Goal: Communication & Community: Answer question/provide support

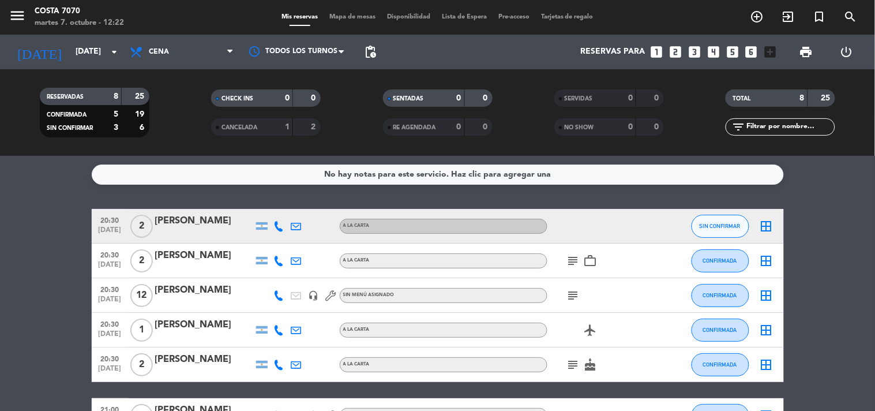
click at [197, 227] on div "[PERSON_NAME]" at bounding box center [204, 220] width 98 height 15
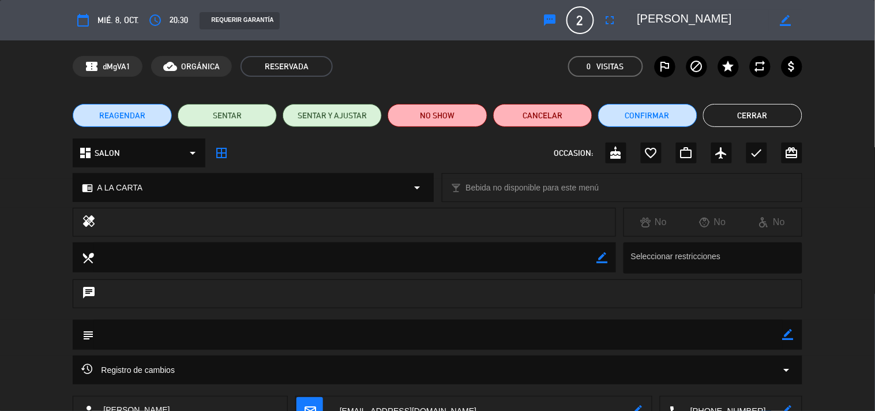
drag, startPoint x: 537, startPoint y: 23, endPoint x: 554, endPoint y: 29, distance: 18.2
click at [536, 24] on div "REQUERIR GARANTÍA" at bounding box center [363, 21] width 345 height 18
click at [548, 21] on icon "sms" at bounding box center [550, 20] width 14 height 14
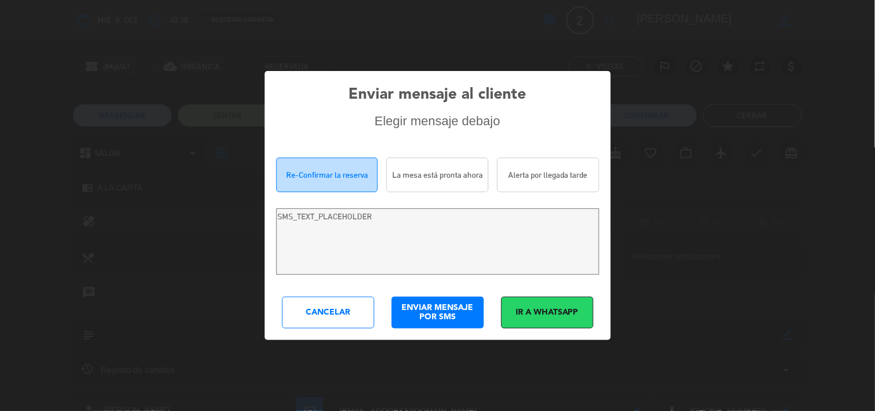
type textarea "[PERSON_NAME]! Estamos escribiendo para re-confirmar su reserva en [PERSON_NAME…"
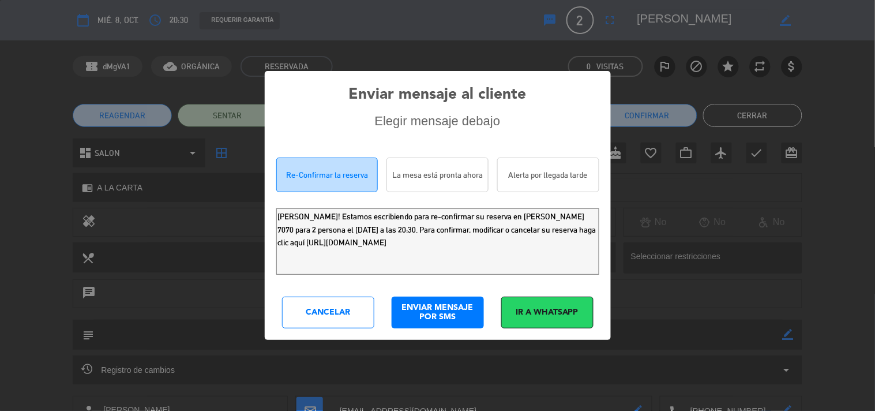
drag, startPoint x: 448, startPoint y: 252, endPoint x: 2, endPoint y: 98, distance: 471.6
click at [0, 122] on div "Enviar mensaje al cliente Elegir mensaje debajo Re-Confirmar la reserva La mesa…" at bounding box center [437, 205] width 875 height 411
click at [295, 318] on div "Cancelar" at bounding box center [328, 312] width 92 height 32
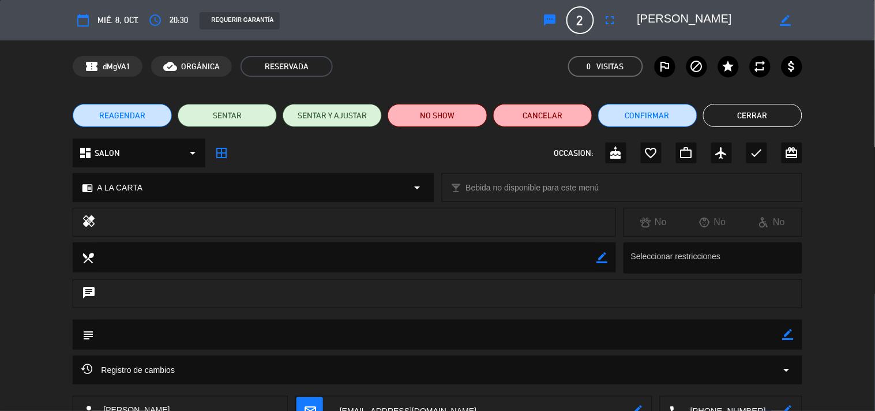
click at [722, 404] on textarea at bounding box center [732, 410] width 100 height 29
click at [705, 381] on span "Click para copiar" at bounding box center [716, 382] width 61 height 12
click at [555, 29] on button "sms" at bounding box center [550, 20] width 21 height 21
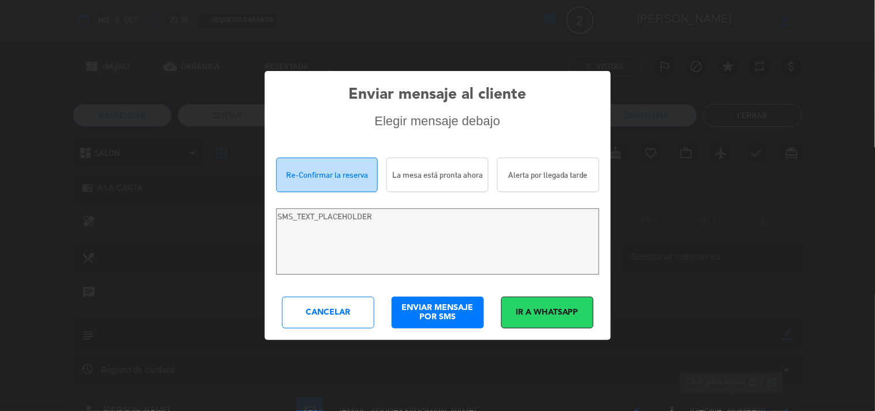
type textarea "[PERSON_NAME]! Estamos escribiendo para re-confirmar su reserva en [PERSON_NAME…"
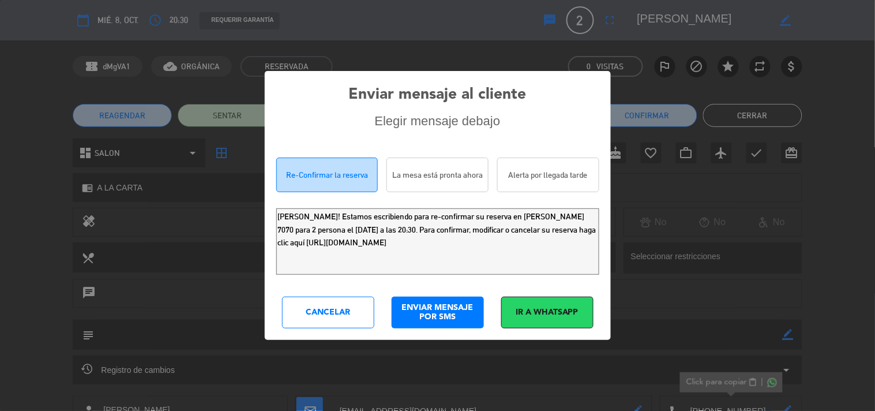
drag, startPoint x: 532, startPoint y: 254, endPoint x: 0, endPoint y: 36, distance: 575.1
click at [0, 67] on div "Enviar mensaje al cliente Elegir mensaje debajo Re-Confirmar la reserva La mesa…" at bounding box center [437, 205] width 875 height 411
click at [339, 294] on div "Enviar mensaje al cliente Elegir mensaje debajo Re-Confirmar la reserva La mesa…" at bounding box center [438, 205] width 346 height 268
click at [368, 307] on div "Cancelar" at bounding box center [328, 312] width 92 height 32
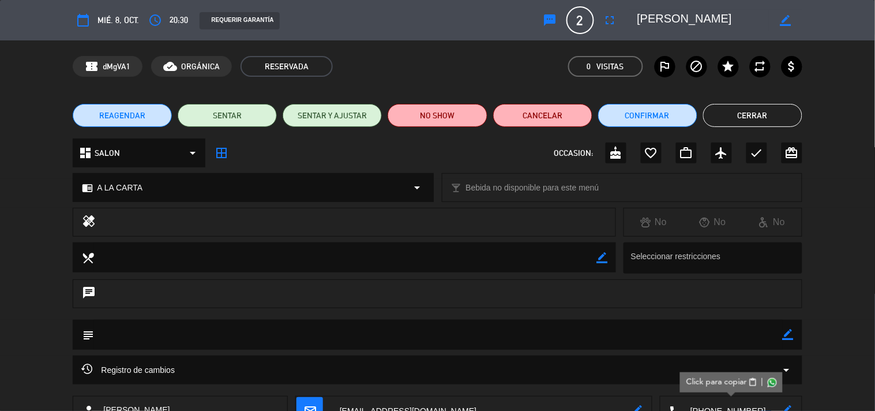
click at [777, 111] on button "Cerrar" at bounding box center [752, 115] width 99 height 23
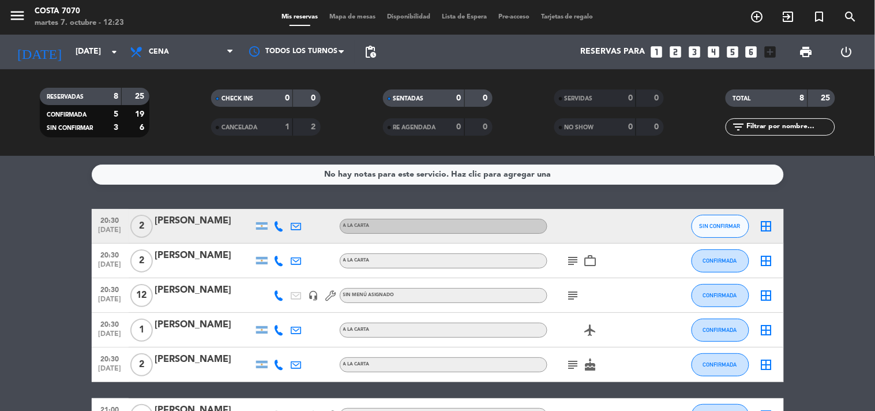
scroll to position [164, 0]
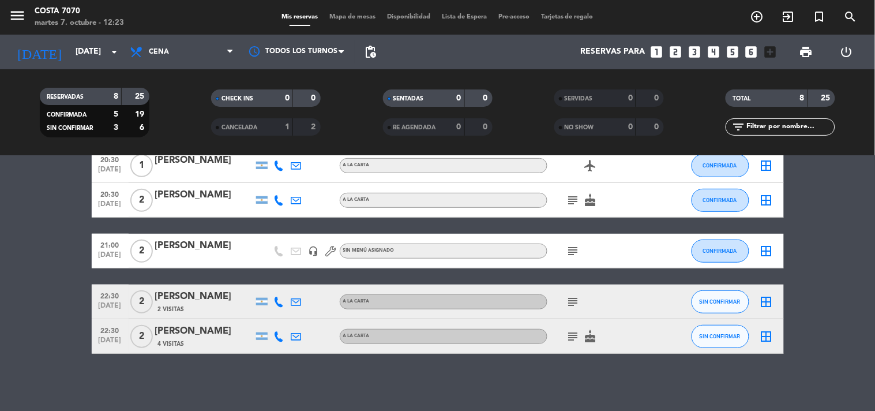
click at [279, 302] on icon at bounding box center [279, 301] width 10 height 10
click at [277, 276] on button "Copiar content_paste" at bounding box center [275, 282] width 35 height 12
click at [218, 304] on div "2 Visitas" at bounding box center [204, 309] width 98 height 10
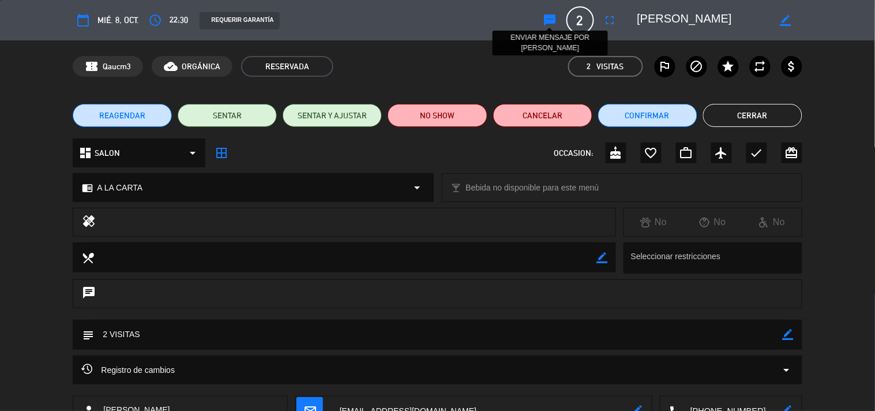
click at [544, 19] on icon "sms" at bounding box center [550, 20] width 14 height 14
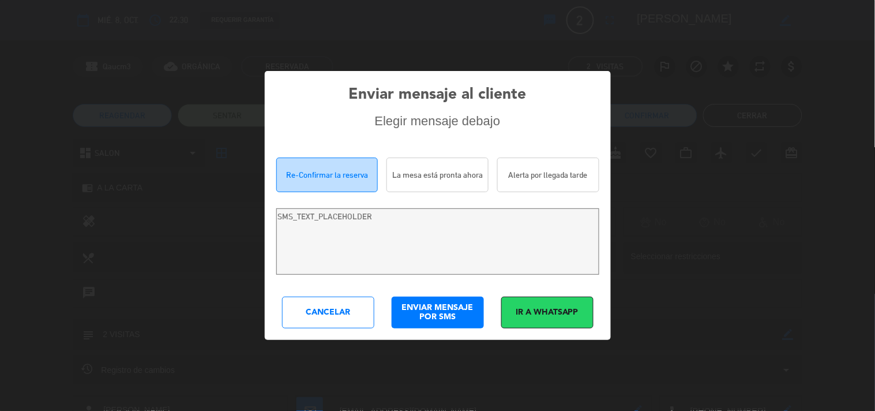
type textarea "Hola [PERSON_NAME]! Estamos escribiendo para re-confirmar su reserva en [PERSON…"
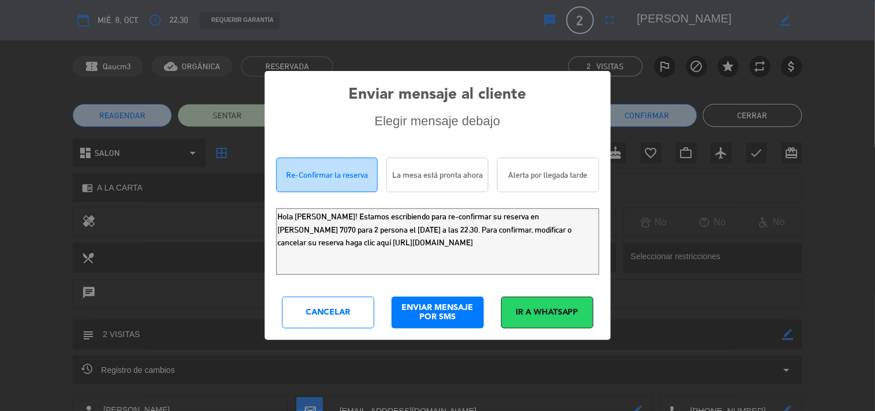
drag, startPoint x: 577, startPoint y: 255, endPoint x: 0, endPoint y: 2, distance: 630.0
click at [0, 47] on div "Enviar mensaje al cliente Elegir mensaje debajo Re-Confirmar la reserva La mesa…" at bounding box center [437, 205] width 875 height 411
click at [336, 318] on div "Cancelar" at bounding box center [328, 312] width 92 height 32
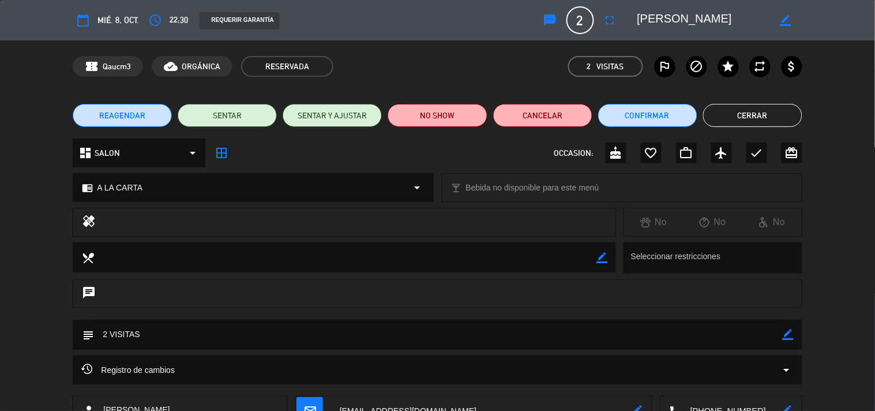
click at [769, 95] on div "REAGENDAR SENTAR SENTAR Y AJUSTAR NO SHOW Cancelar Confirmar Cerrar" at bounding box center [437, 115] width 875 height 46
click at [738, 114] on button "Cerrar" at bounding box center [752, 115] width 99 height 23
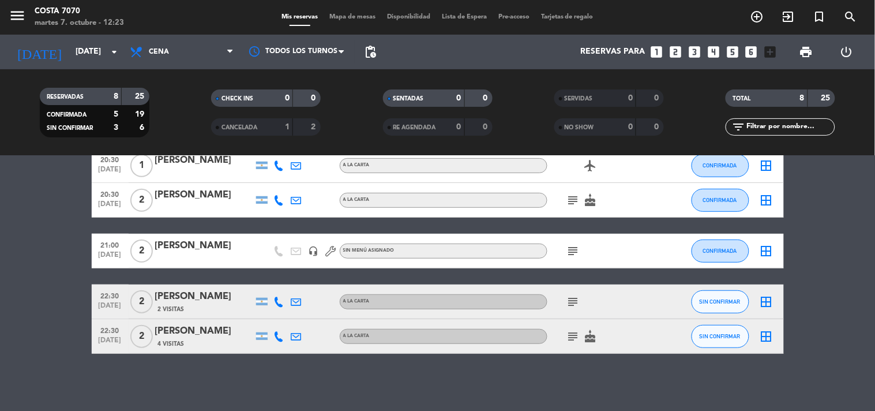
drag, startPoint x: 279, startPoint y: 339, endPoint x: 280, endPoint y: 329, distance: 9.9
click at [279, 337] on div at bounding box center [278, 336] width 17 height 34
click at [280, 335] on icon at bounding box center [279, 336] width 10 height 10
click at [276, 320] on button "Copiar content_paste" at bounding box center [275, 316] width 35 height 12
click at [209, 337] on div "[PERSON_NAME]" at bounding box center [204, 330] width 98 height 15
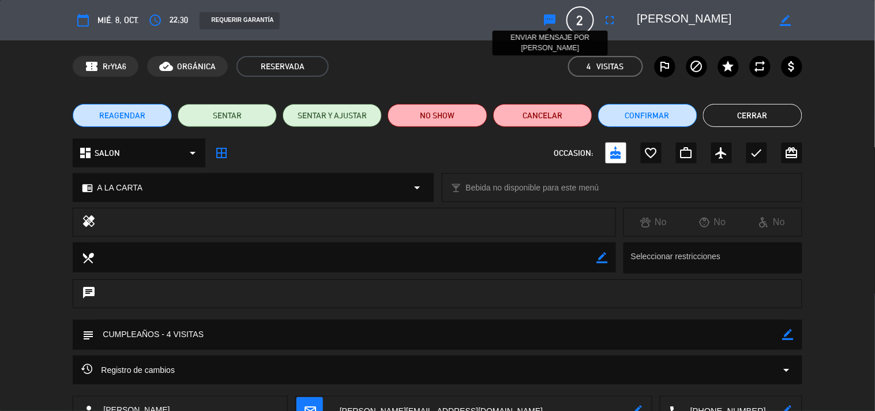
click at [549, 18] on icon "sms" at bounding box center [550, 20] width 14 height 14
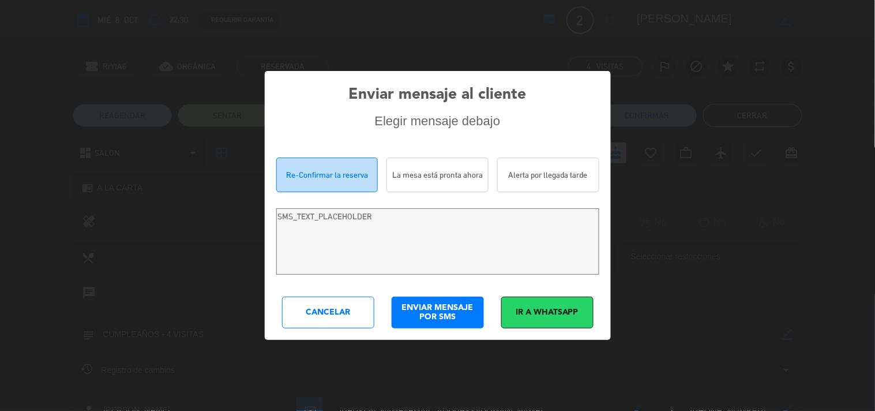
type textarea "Hola [PERSON_NAME]! Estamos escribiendo para re-confirmar su reserva en [PERSON…"
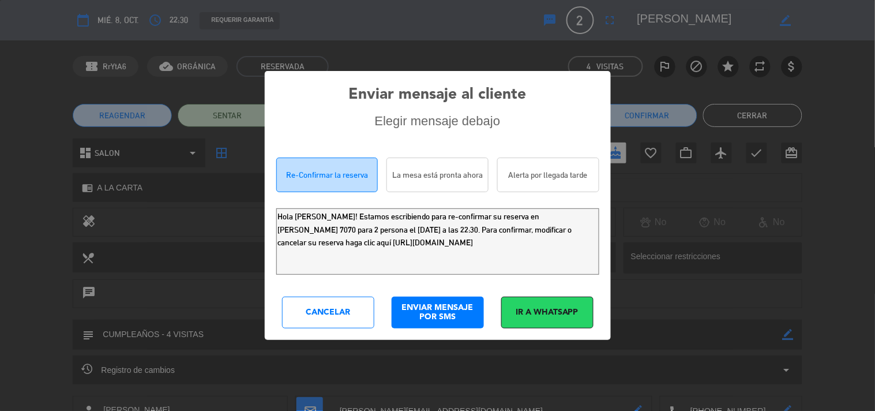
drag, startPoint x: 547, startPoint y: 262, endPoint x: 0, endPoint y: 18, distance: 598.8
click at [0, 66] on div "Enviar mensaje al cliente Elegir mensaje debajo Re-Confirmar la reserva La mesa…" at bounding box center [437, 205] width 875 height 411
click at [294, 313] on div "Cancelar" at bounding box center [328, 312] width 92 height 32
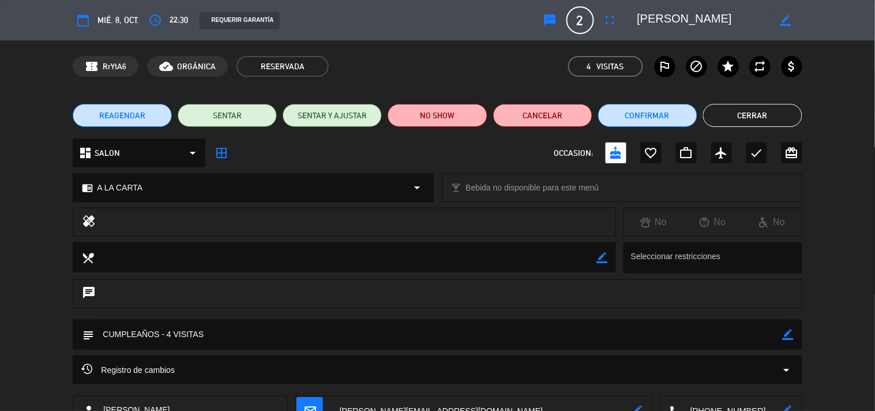
click at [744, 118] on button "Cerrar" at bounding box center [752, 115] width 99 height 23
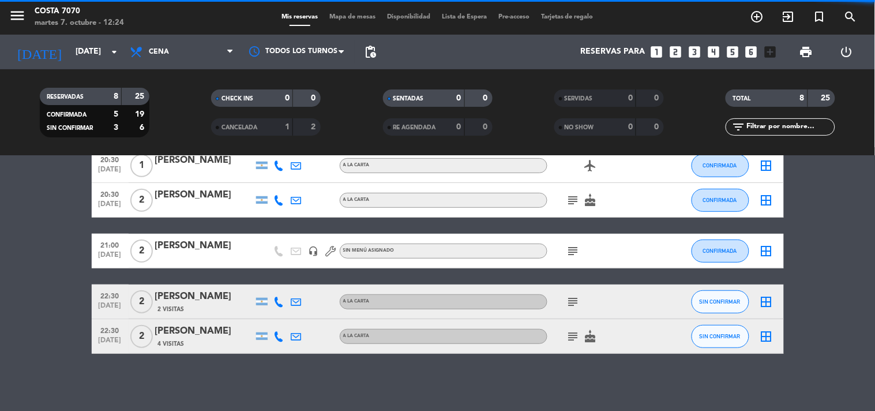
scroll to position [0, 0]
